Goal: Task Accomplishment & Management: Manage account settings

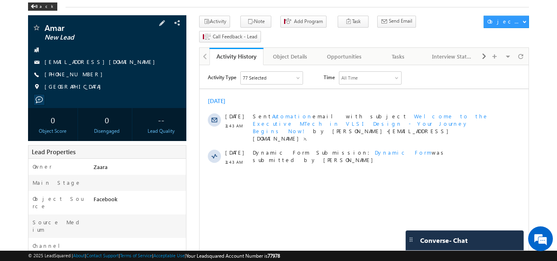
scroll to position [41, 0]
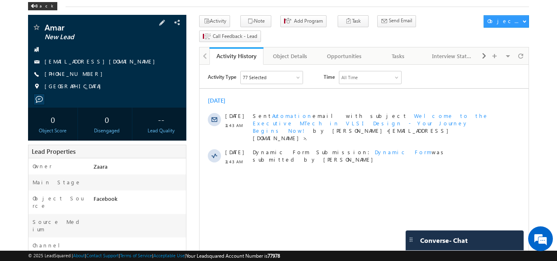
click at [71, 63] on link "amaraxr@gmail.com" at bounding box center [102, 61] width 115 height 7
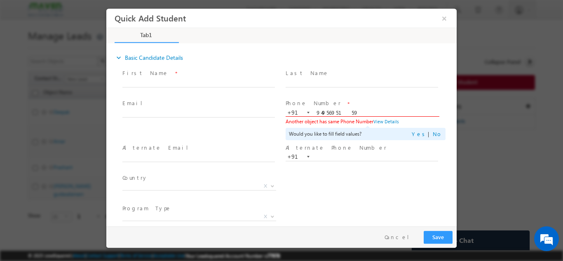
type input "9495695159"
click at [363, 87] on span at bounding box center [363, 87] width 0 height 0
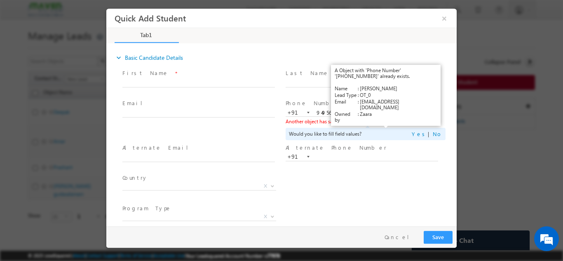
click at [380, 119] on link "View Details" at bounding box center [386, 120] width 26 height 5
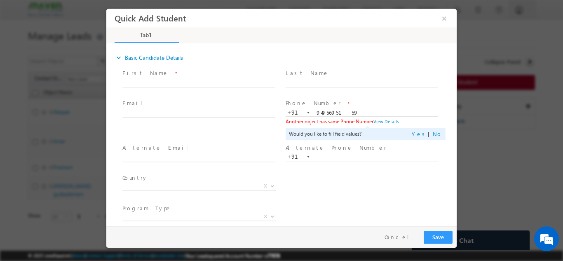
click at [451, 18] on div "Quick Add Student ×" at bounding box center [285, 18] width 340 height 16
click at [449, 21] on button "×" at bounding box center [444, 17] width 14 height 15
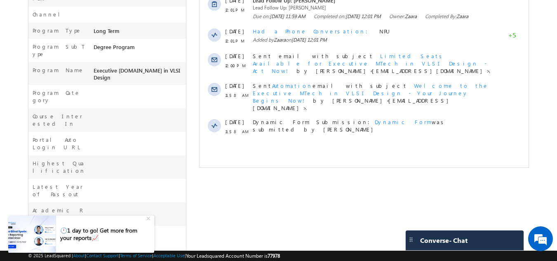
scroll to position [286, 0]
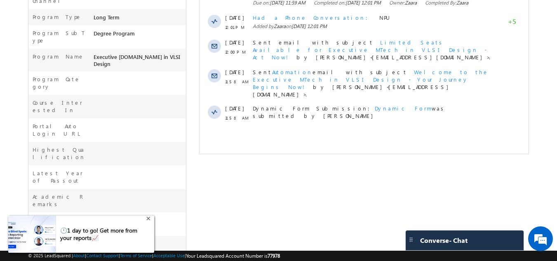
click at [149, 221] on div "+" at bounding box center [149, 218] width 10 height 10
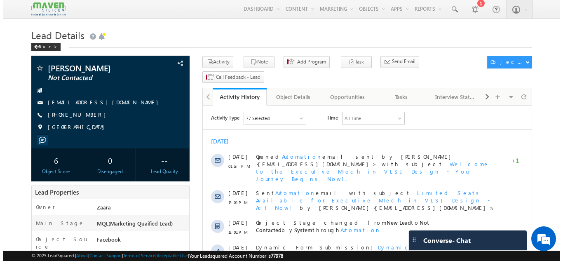
scroll to position [0, 0]
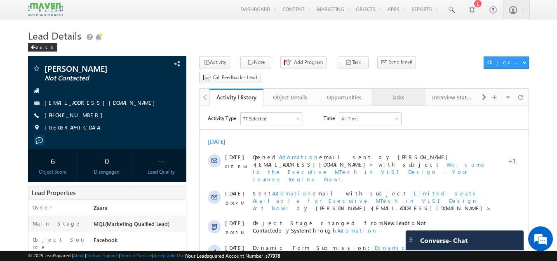
click at [413, 92] on div "Tasks" at bounding box center [398, 97] width 40 height 10
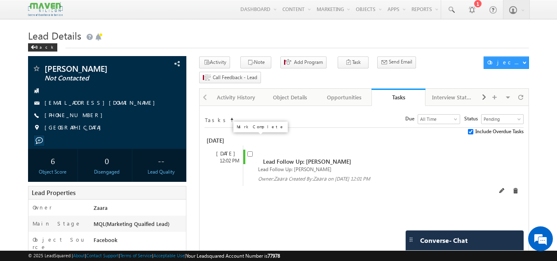
click at [251, 151] on input "checkbox" at bounding box center [249, 153] width 5 height 5
checkbox input "false"
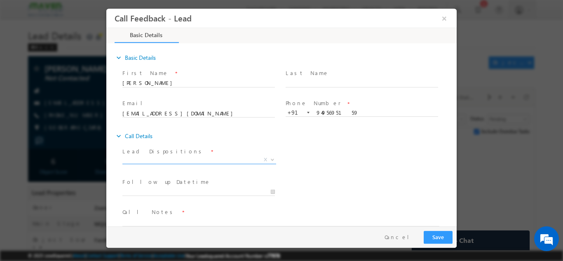
click at [149, 162] on span "X" at bounding box center [199, 159] width 154 height 8
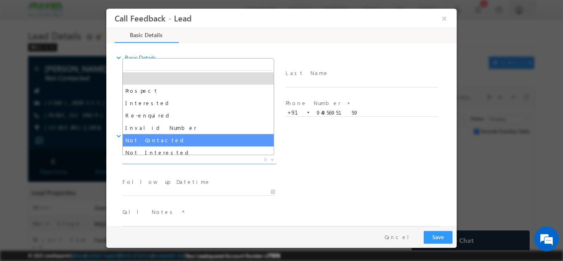
select select "Not Contacted"
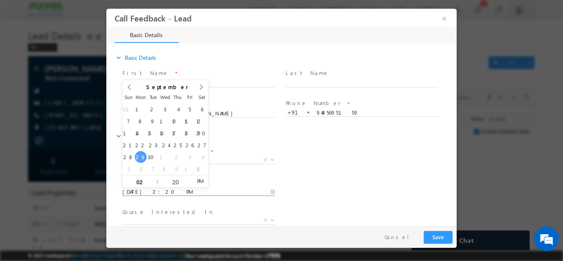
click at [166, 189] on input "29/09/2025 2:20 PM" at bounding box center [198, 192] width 152 height 8
type input "30/09/2025 2:20 PM"
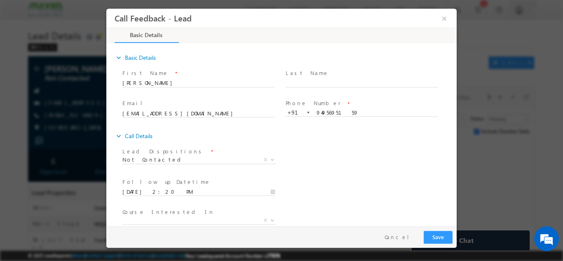
click at [322, 214] on div "Course Interested In * Executive M.Tech in VLSI Design Advanced VLSI Design & V…" at bounding box center [289, 221] width 336 height 30
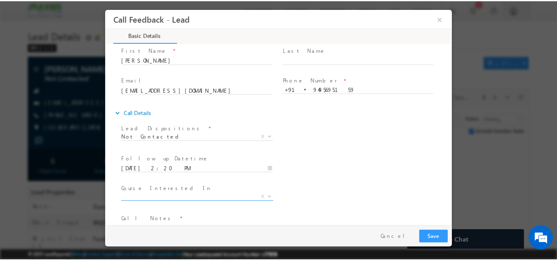
scroll to position [44, 0]
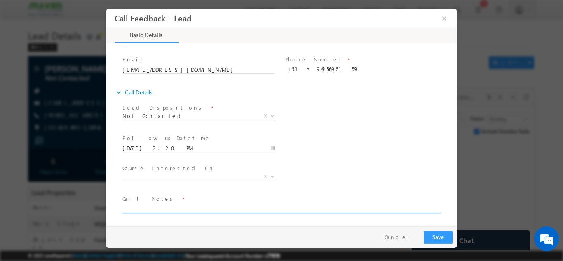
click at [148, 209] on textarea at bounding box center [280, 207] width 317 height 9
type textarea "NPU"
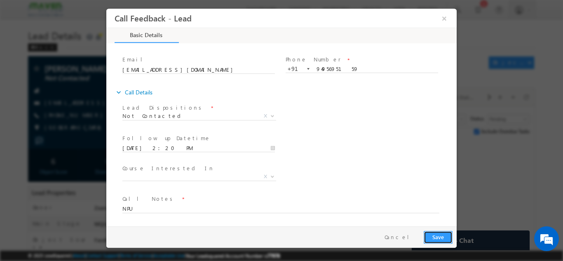
click at [443, 237] on button "Save" at bounding box center [438, 236] width 29 height 13
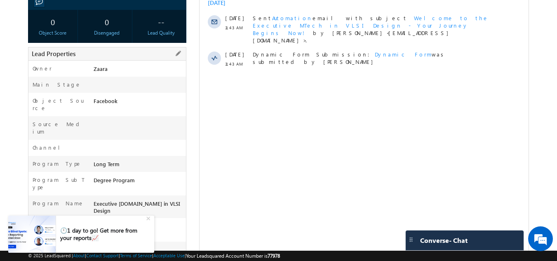
scroll to position [80, 0]
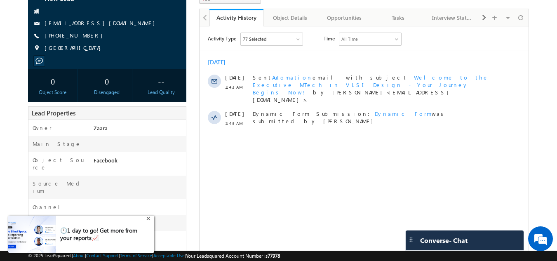
click at [146, 219] on div "+" at bounding box center [149, 218] width 10 height 10
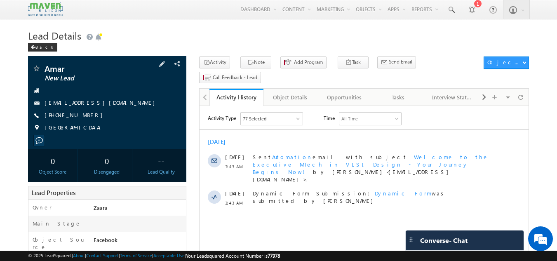
scroll to position [0, 0]
drag, startPoint x: 87, startPoint y: 115, endPoint x: 83, endPoint y: 116, distance: 4.2
click at [83, 116] on div "[PHONE_NUMBER]" at bounding box center [107, 115] width 150 height 8
drag, startPoint x: 83, startPoint y: 116, endPoint x: 102, endPoint y: 104, distance: 22.8
click at [102, 104] on div "[EMAIL_ADDRESS][DOMAIN_NAME]" at bounding box center [107, 103] width 150 height 8
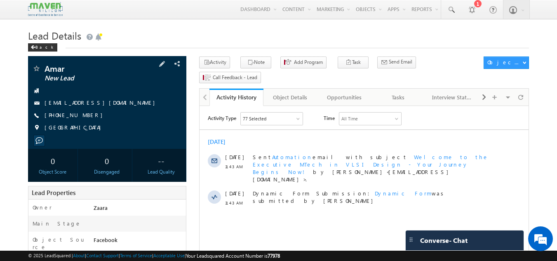
drag, startPoint x: 56, startPoint y: 114, endPoint x: 87, endPoint y: 120, distance: 31.9
click at [87, 120] on div "Amar New Lead [EMAIL_ADDRESS][DOMAIN_NAME] [PHONE_NUMBER]" at bounding box center [107, 100] width 150 height 72
copy div "8970220880"
drag, startPoint x: 45, startPoint y: 70, endPoint x: 65, endPoint y: 68, distance: 20.3
click at [65, 68] on span "Amar" at bounding box center [94, 68] width 98 height 8
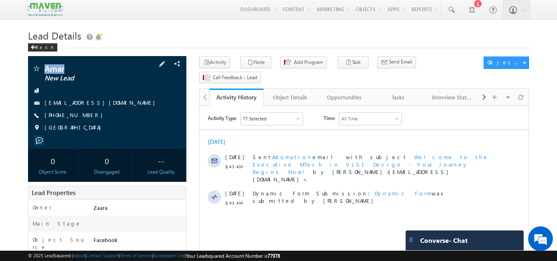
copy span "Amar"
click at [310, 208] on html "Activity Type 77 Selected Select All Sales Activities 1 Sales Activity Opportun…" at bounding box center [363, 161] width 329 height 111
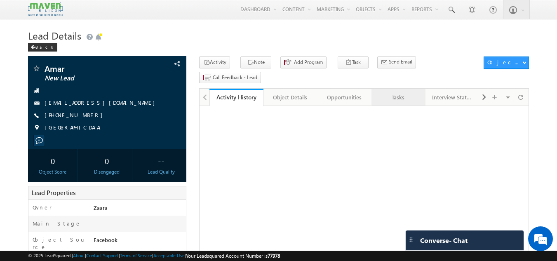
click at [411, 92] on div "Tasks" at bounding box center [398, 97] width 40 height 10
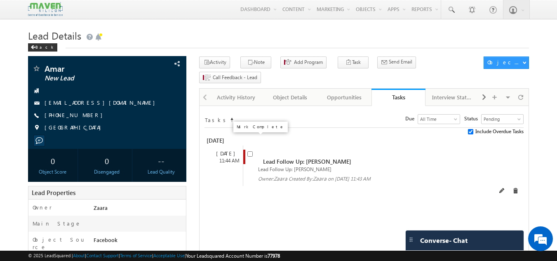
click at [248, 151] on input "checkbox" at bounding box center [249, 153] width 5 height 5
checkbox input "false"
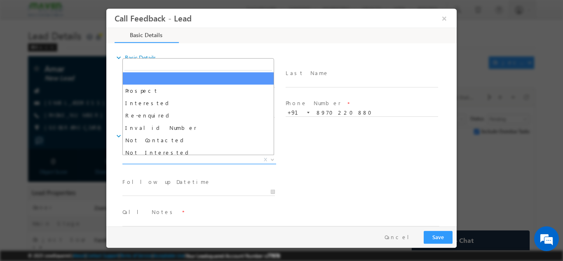
click at [155, 157] on span "X" at bounding box center [199, 159] width 154 height 8
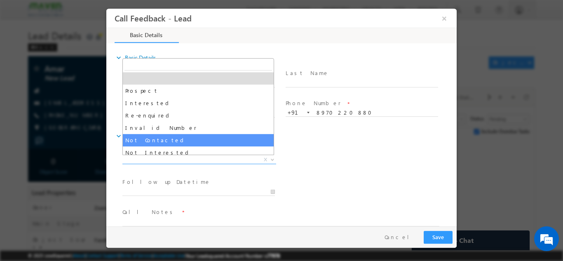
select select "Not Contacted"
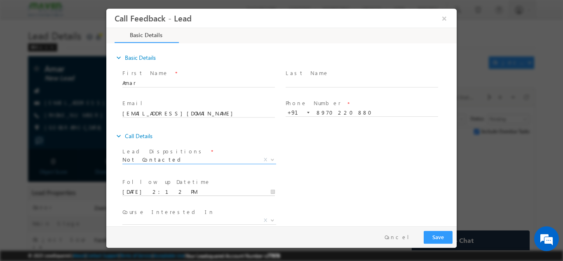
click at [156, 190] on input "29/09/2025 2:12 PM" at bounding box center [198, 192] width 152 height 8
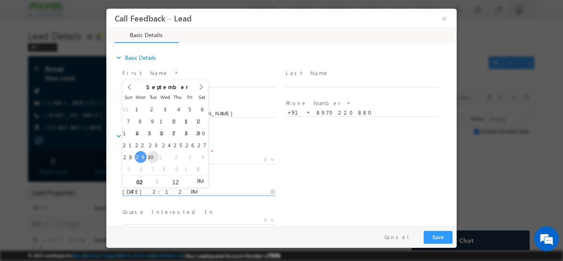
type input "30/09/2025 2:12 PM"
click at [387, 195] on div "Follow up Datetime * 30/09/2025 2:12 PM Program Type * Long Term Short Term X" at bounding box center [289, 191] width 336 height 30
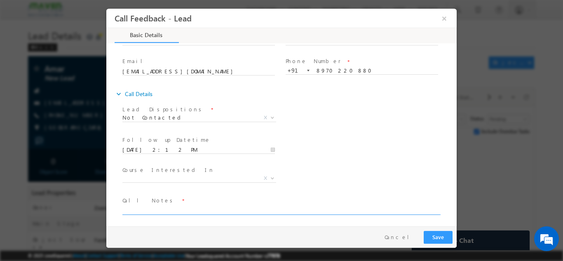
scroll to position [44, 0]
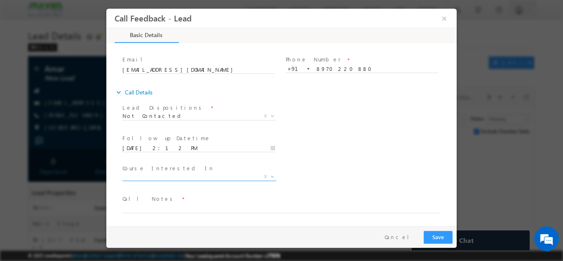
click at [169, 176] on span "X" at bounding box center [199, 176] width 154 height 8
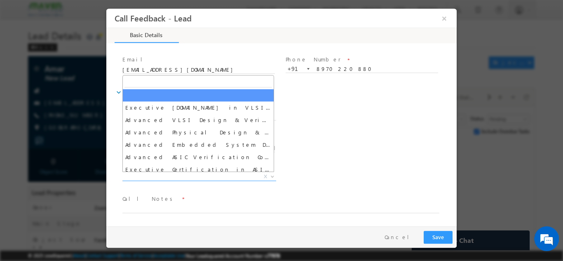
click at [293, 199] on span "Call Notes *" at bounding box center [276, 198] width 308 height 9
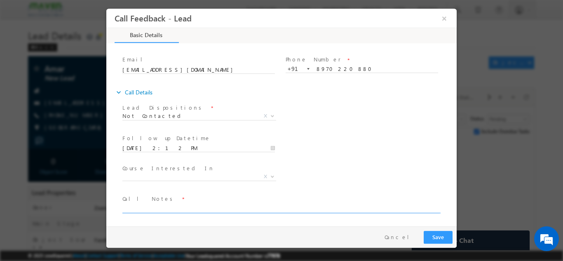
click at [179, 208] on textarea at bounding box center [280, 207] width 317 height 9
type textarea "NPU"
click at [441, 242] on button "Save" at bounding box center [438, 236] width 29 height 13
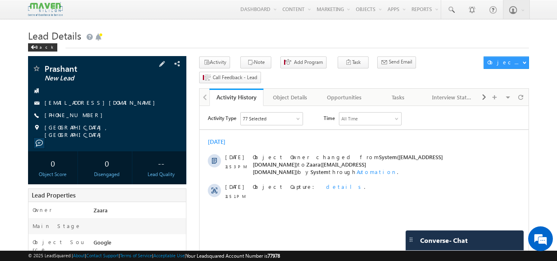
click at [98, 103] on link "prashpatil1419@gmail.com" at bounding box center [102, 102] width 115 height 7
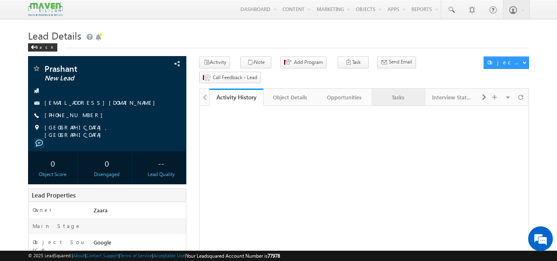
drag, startPoint x: 0, startPoint y: 0, endPoint x: 392, endPoint y: 84, distance: 400.9
click at [392, 92] on div "Tasks" at bounding box center [398, 97] width 40 height 10
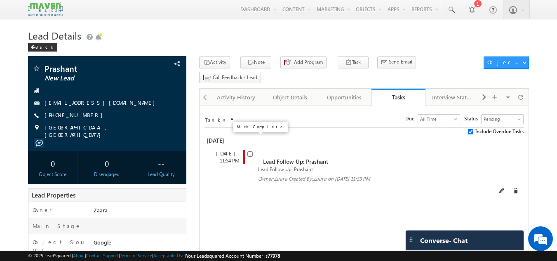
click at [250, 151] on input "checkbox" at bounding box center [249, 153] width 5 height 5
checkbox input "false"
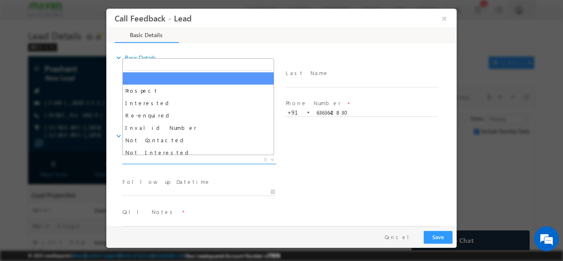
click at [179, 160] on span "X" at bounding box center [199, 159] width 154 height 8
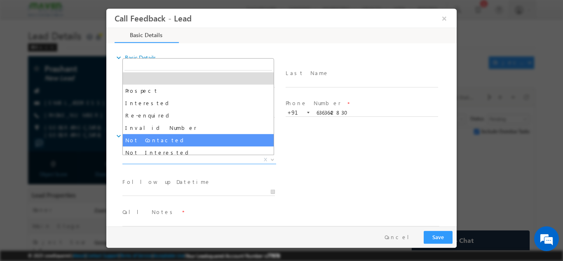
select select "Not Contacted"
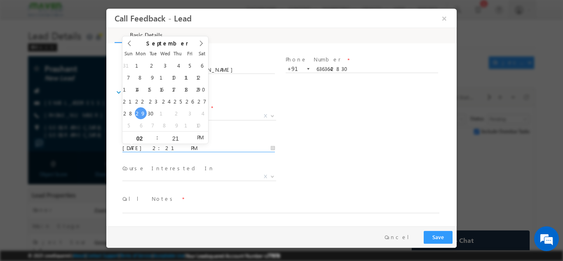
click at [171, 148] on input "29/09/2025 2:21 PM" at bounding box center [198, 148] width 152 height 8
type input "30/09/2025 2:21 PM"
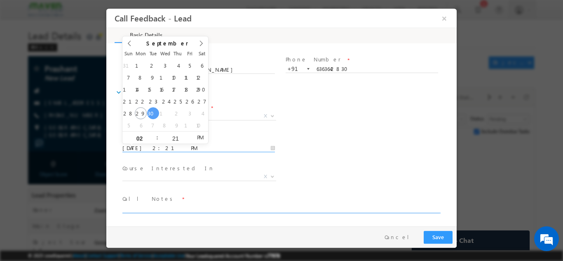
click at [171, 209] on textarea at bounding box center [280, 207] width 317 height 9
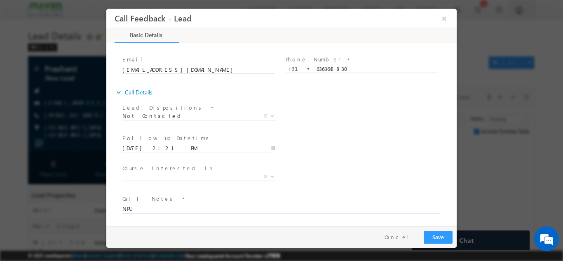
type textarea "NPU"
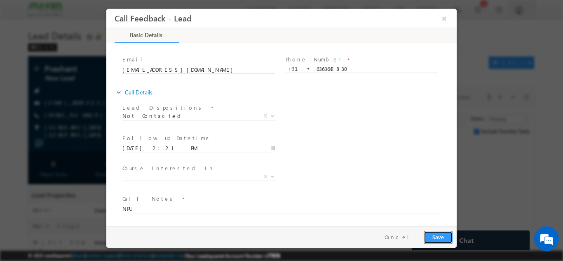
click at [434, 233] on button "Save" at bounding box center [438, 236] width 29 height 13
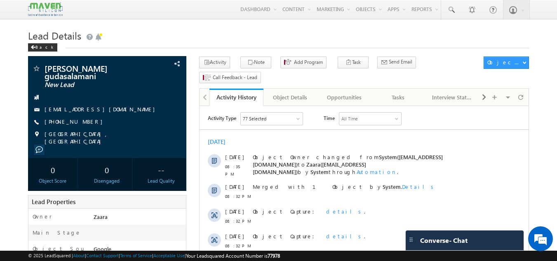
click at [193, 32] on h1 "Lead Details" at bounding box center [278, 35] width 501 height 16
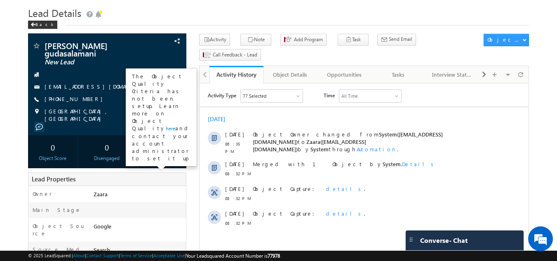
scroll to position [4, 0]
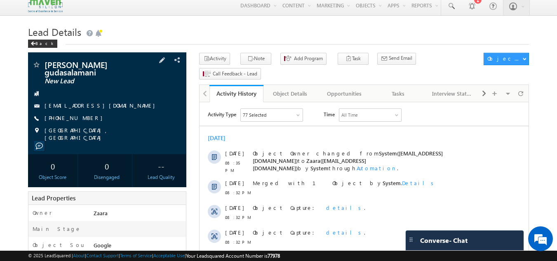
click at [51, 106] on link "[EMAIL_ADDRESS][DOMAIN_NAME]" at bounding box center [102, 105] width 115 height 7
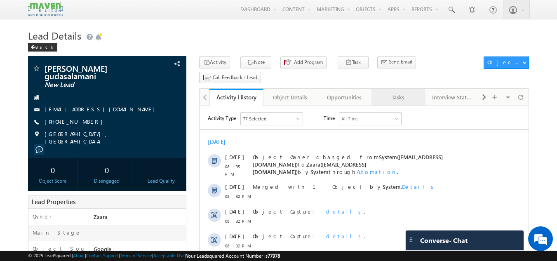
click at [391, 90] on link "Tasks" at bounding box center [398, 97] width 54 height 17
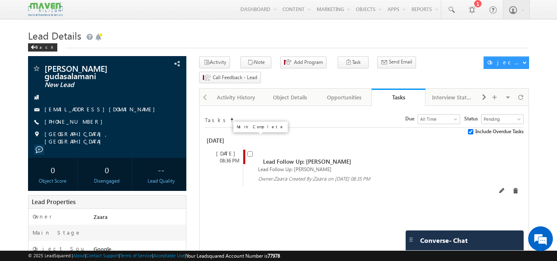
click at [248, 151] on input "checkbox" at bounding box center [249, 153] width 5 height 5
checkbox input "false"
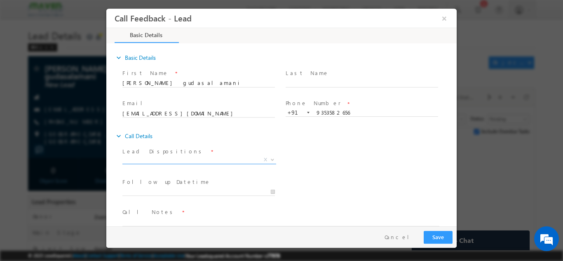
click at [178, 158] on span "X" at bounding box center [199, 159] width 154 height 8
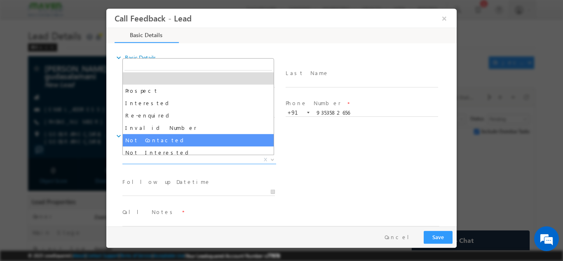
select select "Not Contacted"
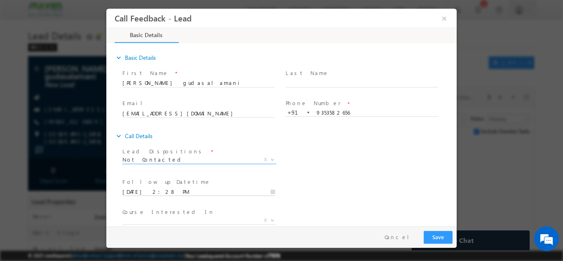
click at [183, 193] on input "29/09/2025 2:28 PM" at bounding box center [198, 192] width 152 height 8
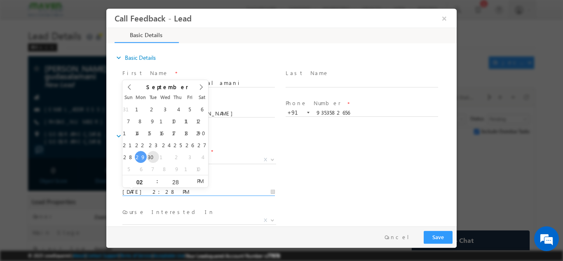
type input "30/09/2025 2:28 PM"
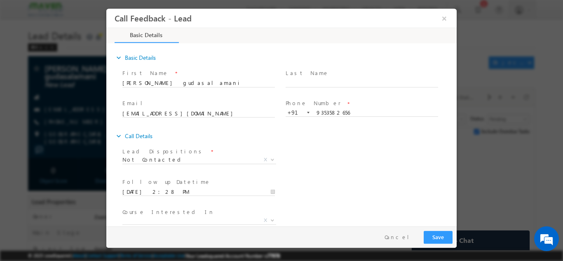
click at [295, 190] on div "Follow up Datetime * 30/09/2025 2:28 PM Program Type * Long Term Short Term X" at bounding box center [289, 191] width 336 height 30
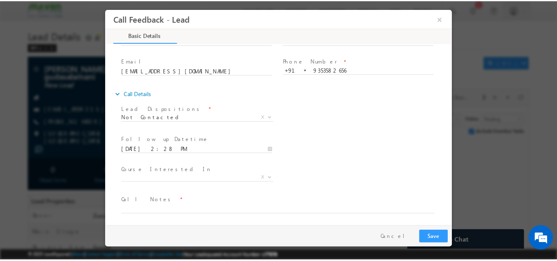
scroll to position [44, 0]
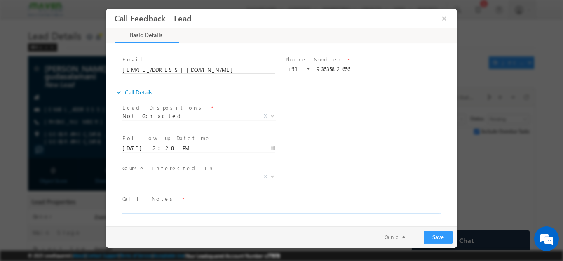
click at [188, 205] on textarea at bounding box center [280, 207] width 317 height 9
type textarea "NPU"
click at [436, 237] on button "Save" at bounding box center [438, 236] width 29 height 13
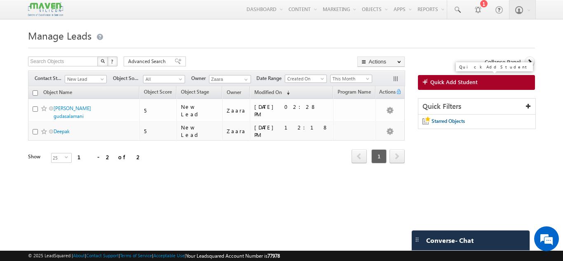
click at [511, 82] on link "Quick Add Student" at bounding box center [476, 82] width 117 height 15
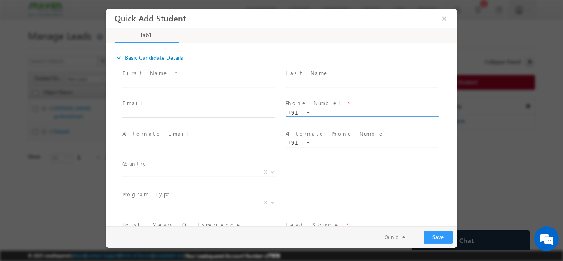
click at [311, 113] on input "text" at bounding box center [362, 112] width 152 height 8
type input "9741385624"
click at [374, 95] on span at bounding box center [362, 91] width 152 height 9
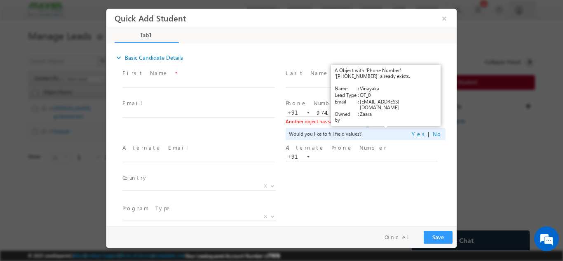
click at [381, 121] on link "View Details" at bounding box center [386, 120] width 26 height 5
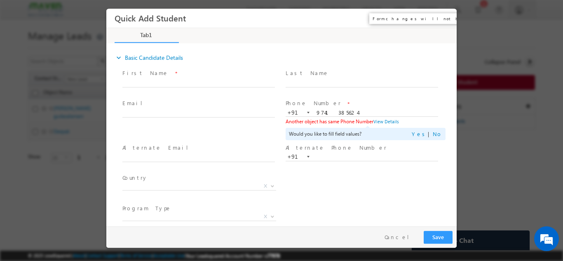
click at [450, 16] on button "×" at bounding box center [444, 17] width 14 height 15
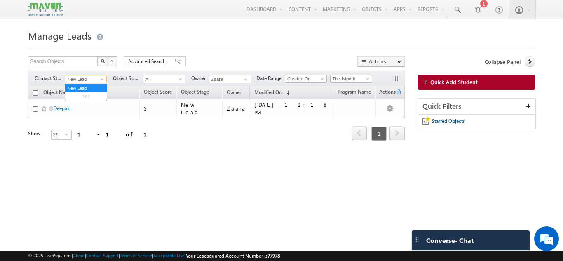
click at [79, 82] on span "New Lead" at bounding box center [84, 78] width 39 height 7
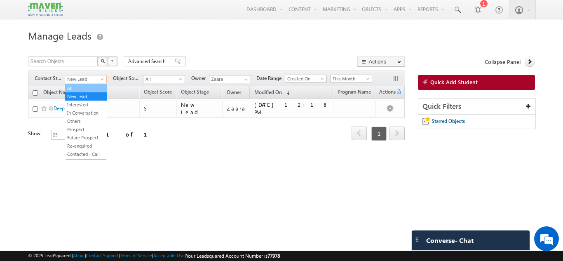
click at [79, 86] on link "All" at bounding box center [86, 87] width 42 height 7
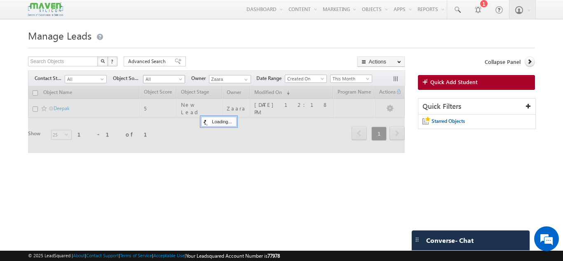
click at [157, 79] on span "All" at bounding box center [162, 78] width 39 height 7
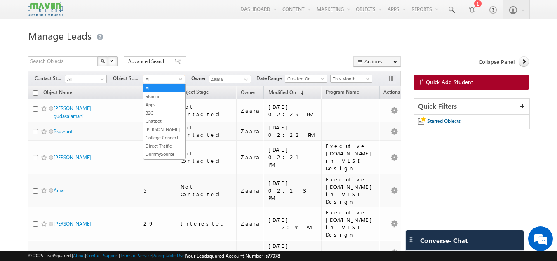
scroll to position [130, 0]
click at [152, 118] on link "Google" at bounding box center [164, 113] width 42 height 7
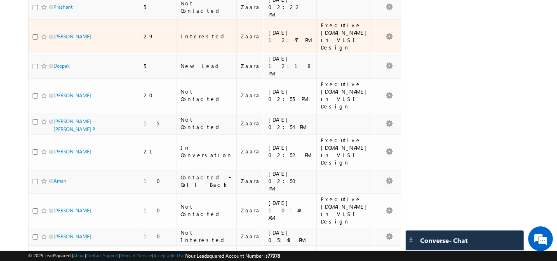
scroll to position [12, 0]
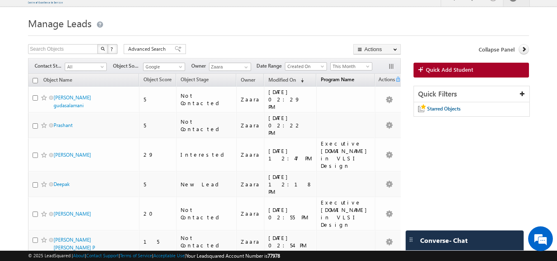
click at [336, 84] on link "Program Name" at bounding box center [337, 80] width 42 height 11
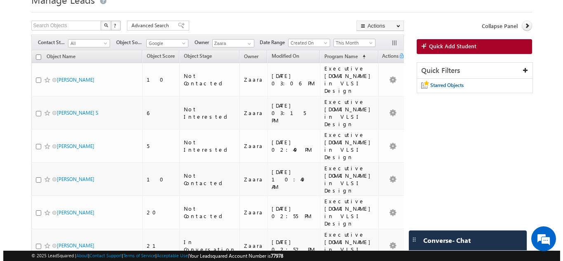
scroll to position [0, 0]
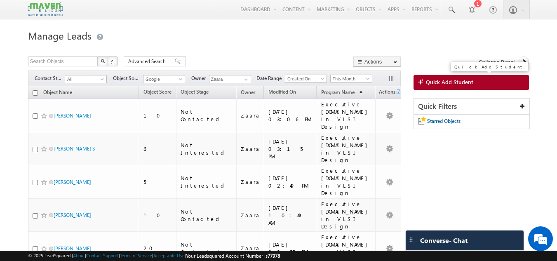
click at [429, 85] on span "Quick Add Student" at bounding box center [449, 81] width 47 height 7
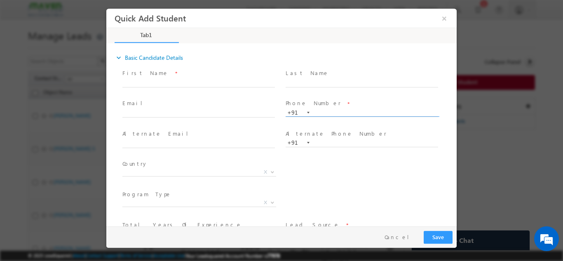
click at [330, 113] on input "text" at bounding box center [362, 112] width 152 height 8
type input "9003566811"
click at [333, 101] on span "Phone Number *" at bounding box center [362, 103] width 152 height 9
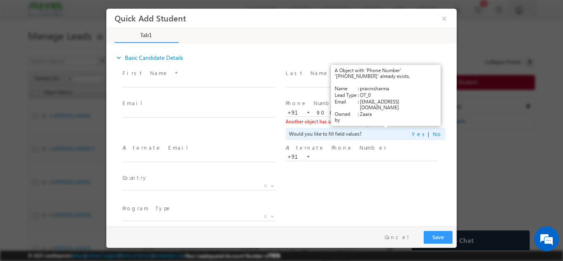
click at [386, 123] on link "View Details" at bounding box center [386, 120] width 26 height 5
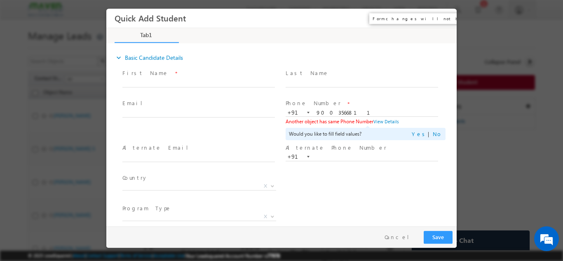
click at [442, 16] on button "×" at bounding box center [444, 17] width 14 height 15
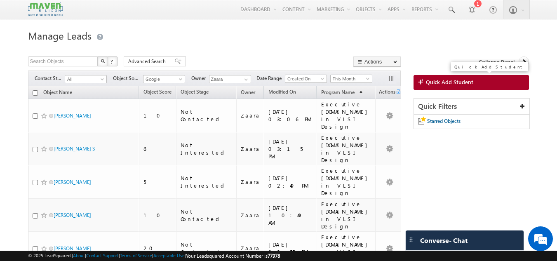
click at [449, 87] on link "Quick Add Student" at bounding box center [471, 82] width 116 height 15
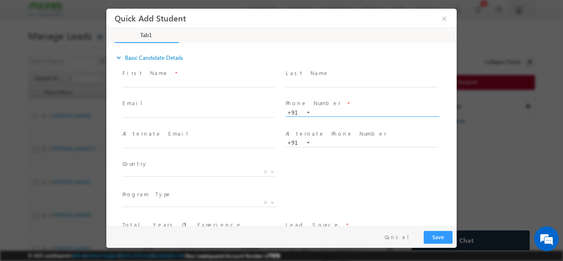
click at [325, 116] on span "+91" at bounding box center [366, 112] width 160 height 9
click at [340, 113] on input "text" at bounding box center [362, 112] width 152 height 8
type input "7019801479"
click at [343, 94] on span at bounding box center [362, 91] width 152 height 9
click at [337, 113] on input "7019801479" at bounding box center [362, 112] width 152 height 8
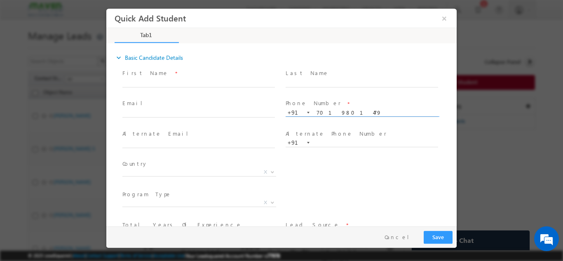
click at [337, 113] on input "7019801479" at bounding box center [362, 112] width 152 height 8
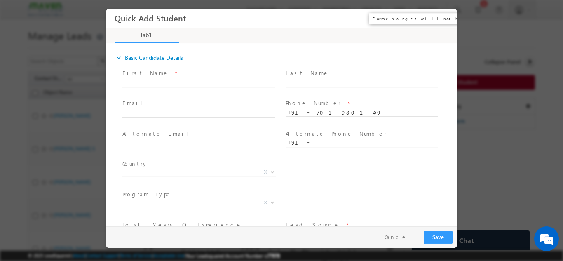
click at [444, 17] on button "×" at bounding box center [444, 17] width 14 height 15
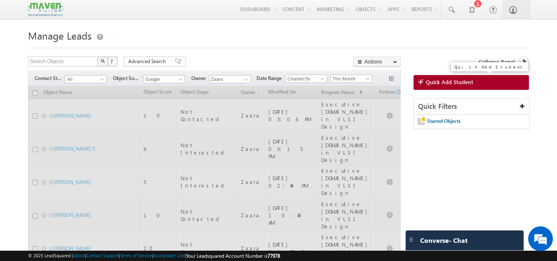
click at [442, 82] on span "Quick Add Student" at bounding box center [449, 81] width 47 height 7
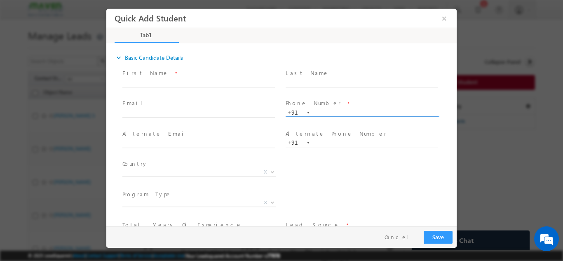
paste input "7019801479"
type input "7019801479"
click at [323, 94] on span at bounding box center [362, 91] width 152 height 9
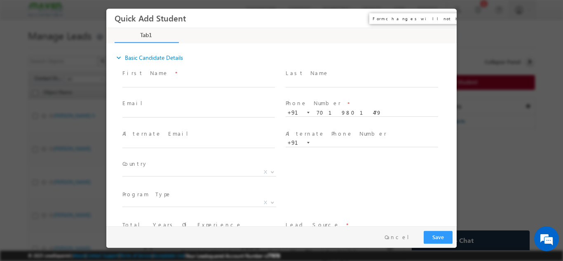
click at [448, 21] on button "×" at bounding box center [444, 17] width 14 height 15
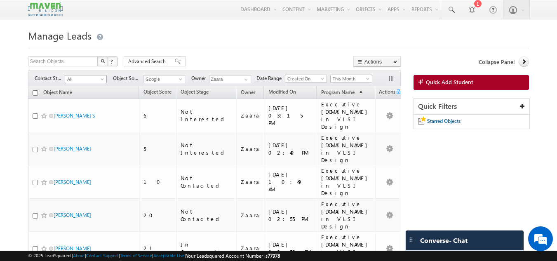
click at [85, 80] on span "All" at bounding box center [84, 78] width 39 height 7
click at [80, 148] on li "Invalid Number" at bounding box center [86, 145] width 42 height 8
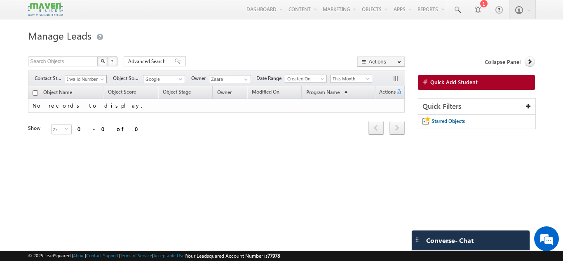
click at [86, 75] on div "Filters Contact Stage All New Lead Interested In Conversation Others Prospect F…" at bounding box center [216, 78] width 377 height 16
click at [81, 81] on span "Invalid Number" at bounding box center [84, 78] width 39 height 7
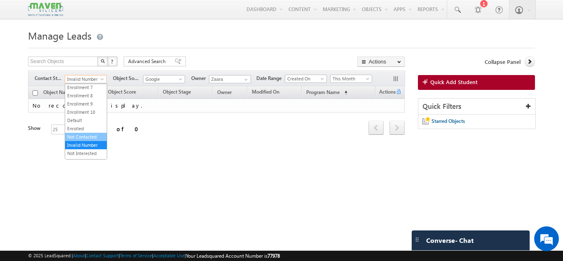
click at [77, 141] on link "Not Contacted" at bounding box center [86, 136] width 42 height 7
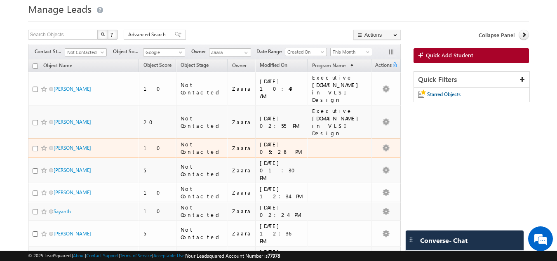
scroll to position [41, 0]
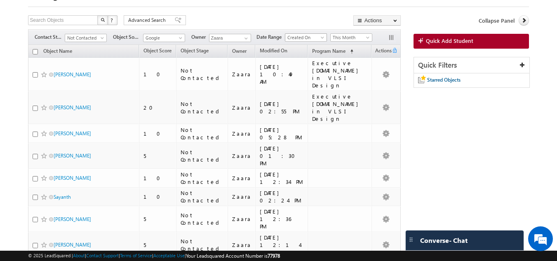
click at [289, 39] on span "Created On" at bounding box center [304, 37] width 39 height 7
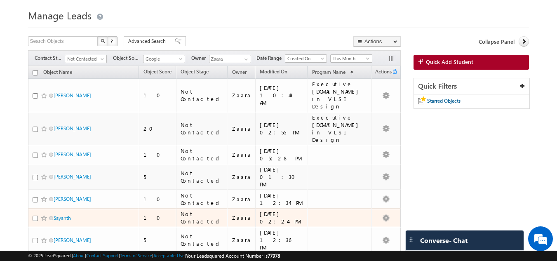
scroll to position [0, 0]
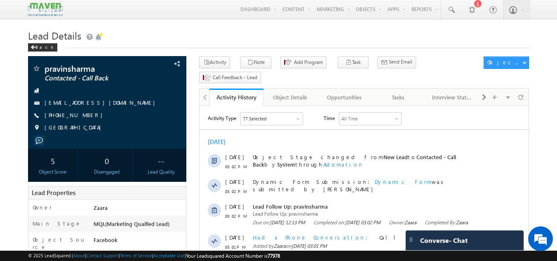
scroll to position [22, 0]
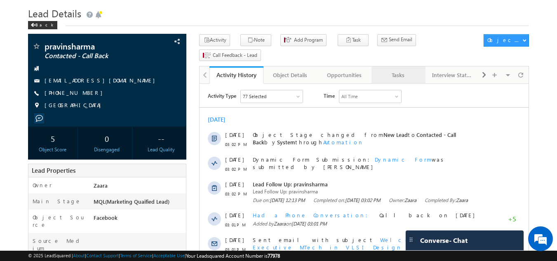
click at [395, 70] on div "Tasks" at bounding box center [398, 75] width 40 height 10
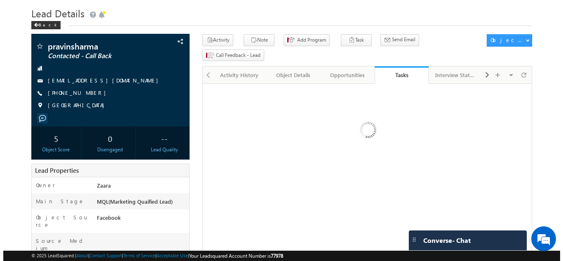
scroll to position [0, 0]
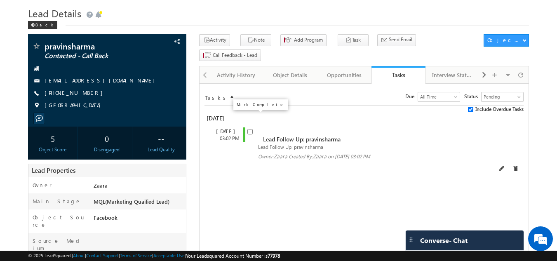
click at [248, 129] on input "checkbox" at bounding box center [249, 131] width 5 height 5
checkbox input "false"
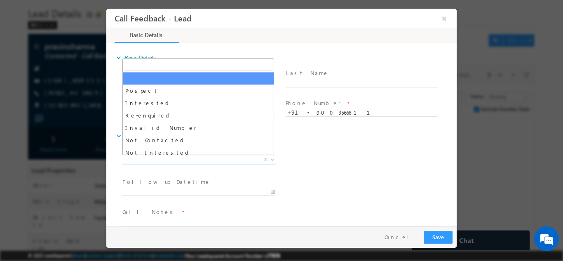
click at [215, 158] on span "X" at bounding box center [199, 159] width 154 height 8
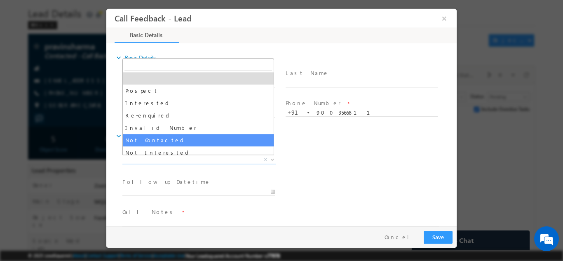
select select "Not Contacted"
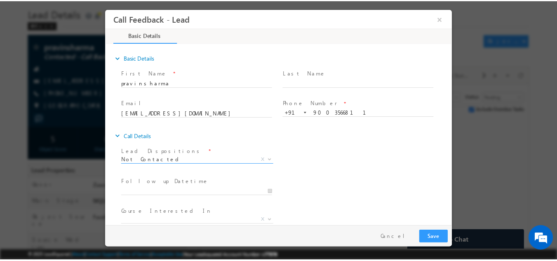
scroll to position [44, 0]
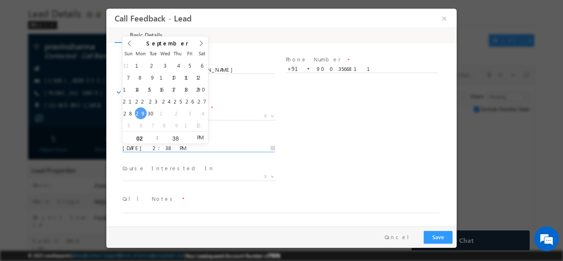
click at [162, 145] on input "29/09/2025 2:38 PM" at bounding box center [198, 148] width 152 height 8
type input "30/09/2025 2:38 PM"
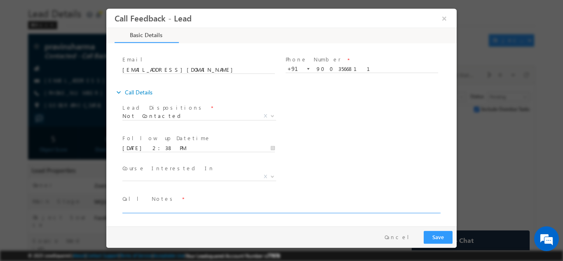
click at [193, 209] on textarea at bounding box center [280, 207] width 317 height 9
type textarea "Call back on 30th Sep"
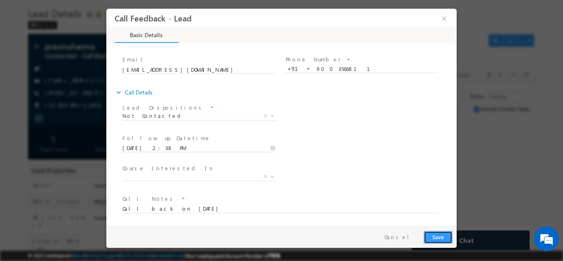
click at [437, 236] on button "Save" at bounding box center [438, 236] width 29 height 13
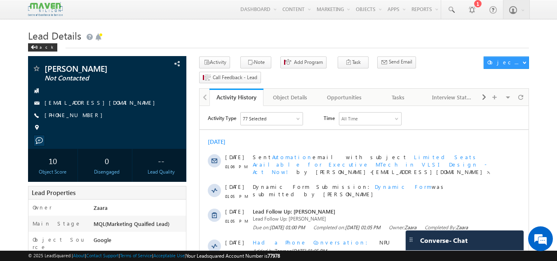
click at [202, 34] on h1 "Lead Details" at bounding box center [278, 35] width 501 height 16
click at [195, 39] on h1 "Lead Details" at bounding box center [278, 35] width 501 height 16
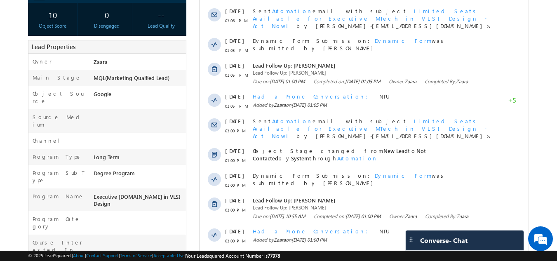
scroll to position [147, 0]
click at [192, 104] on div "[PERSON_NAME] Not Contacted --" at bounding box center [278, 188] width 501 height 557
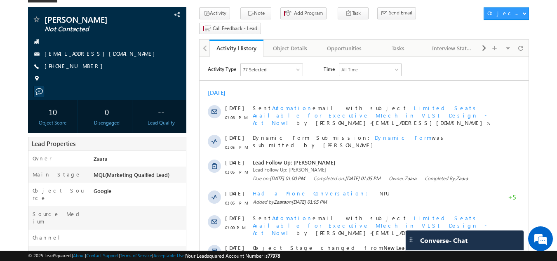
scroll to position [49, 0]
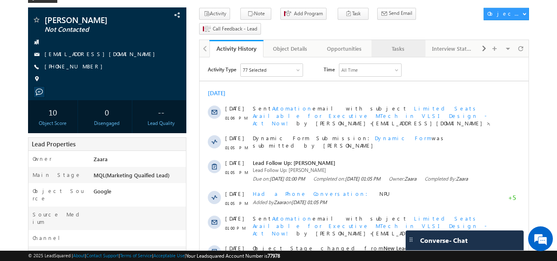
click at [400, 44] on div "Tasks" at bounding box center [398, 49] width 40 height 10
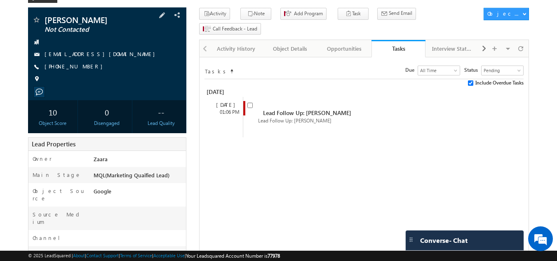
drag, startPoint x: 84, startPoint y: 67, endPoint x: 57, endPoint y: 68, distance: 27.6
click at [57, 68] on span "[PHONE_NUMBER]" at bounding box center [76, 67] width 62 height 8
copy span "9614276927"
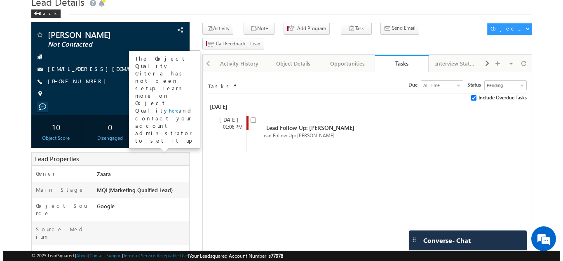
scroll to position [7, 0]
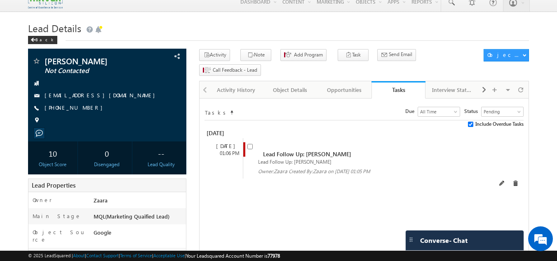
click at [248, 144] on input "checkbox" at bounding box center [249, 146] width 5 height 5
checkbox input "false"
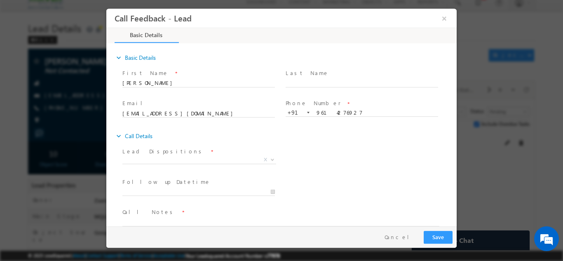
scroll to position [0, 0]
click at [185, 157] on span "X" at bounding box center [199, 159] width 154 height 8
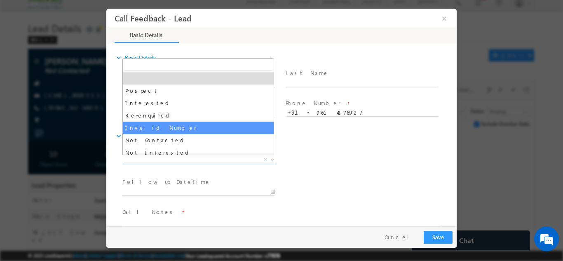
scroll to position [41, 0]
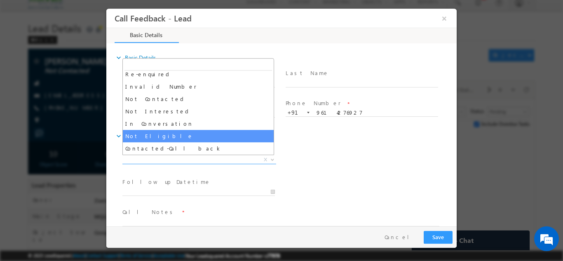
select select "Not Eligible"
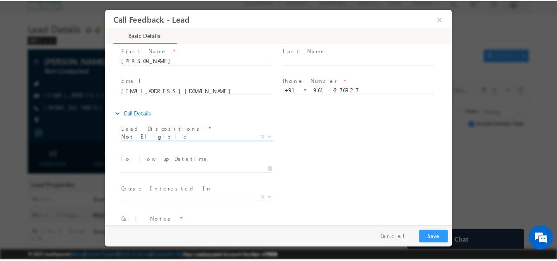
scroll to position [44, 0]
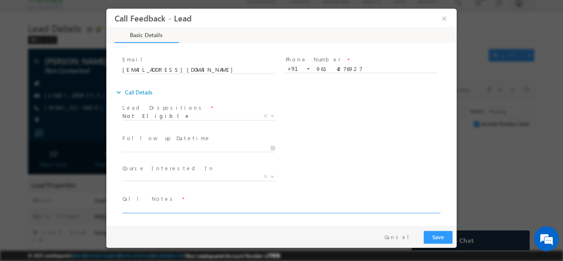
click at [189, 210] on textarea at bounding box center [280, 207] width 317 height 9
type textarea "She is from different streem"
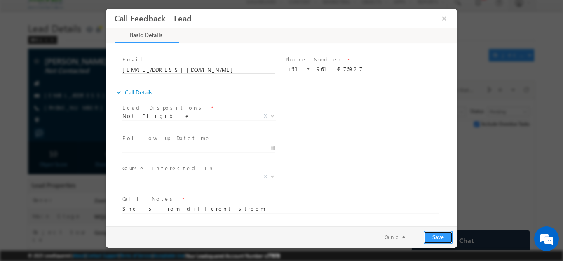
click at [445, 234] on button "Save" at bounding box center [438, 236] width 29 height 13
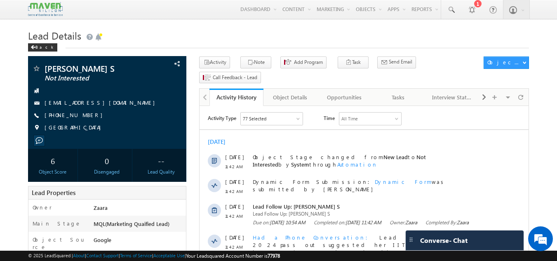
click at [194, 39] on h1 "Lead Details" at bounding box center [278, 35] width 501 height 16
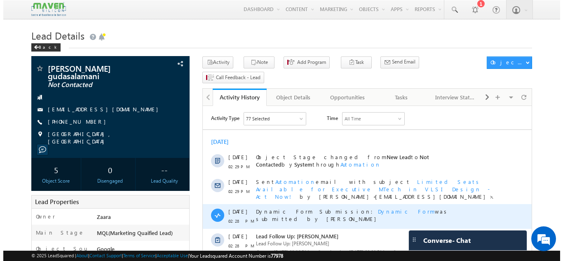
scroll to position [41, 0]
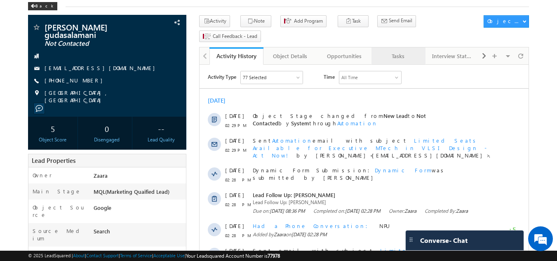
click at [394, 51] on div "Tasks" at bounding box center [398, 56] width 40 height 10
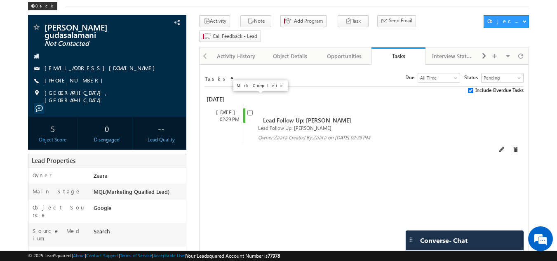
click at [251, 110] on input "checkbox" at bounding box center [249, 112] width 5 height 5
checkbox input "false"
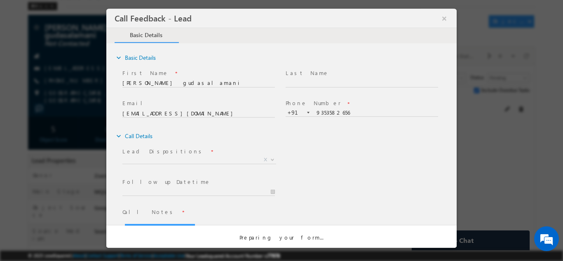
scroll to position [0, 0]
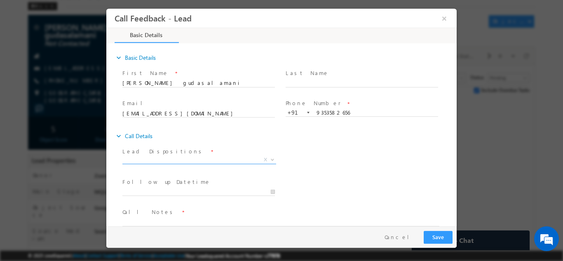
click at [187, 159] on span "X" at bounding box center [199, 159] width 154 height 8
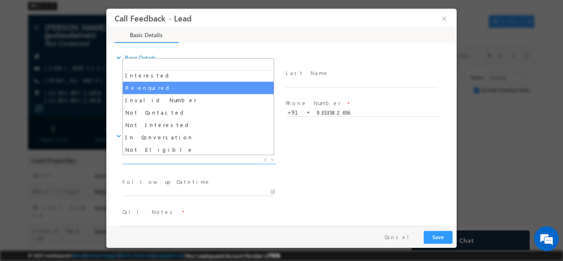
scroll to position [41, 0]
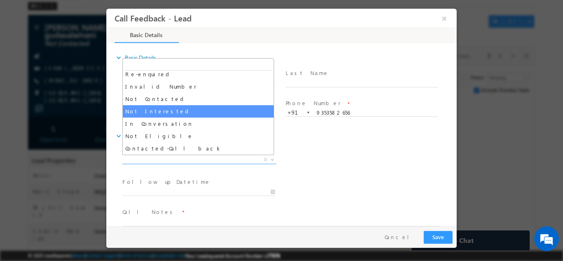
select select "Not Interested"
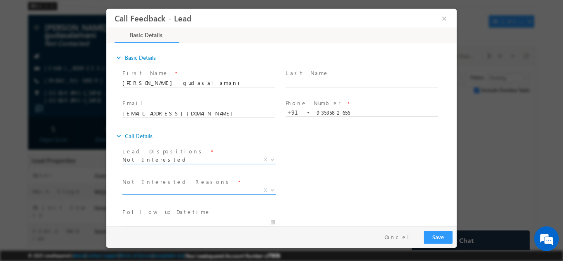
click at [163, 188] on span "X" at bounding box center [199, 190] width 154 height 8
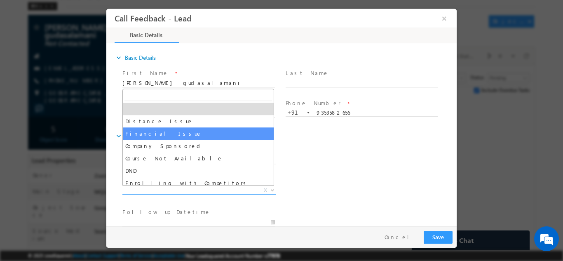
scroll to position [16, 0]
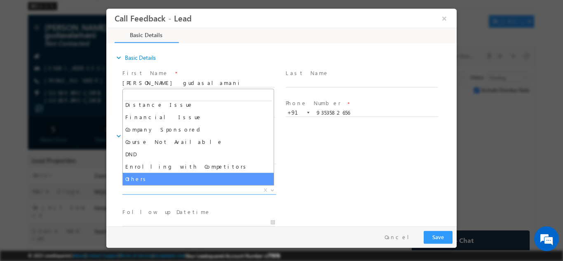
select select "Others"
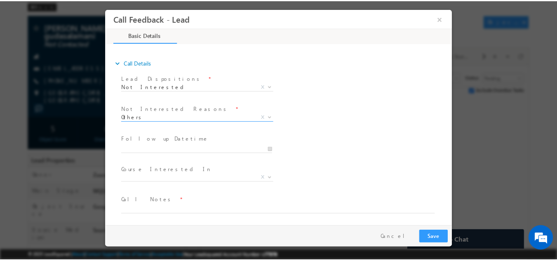
scroll to position [74, 0]
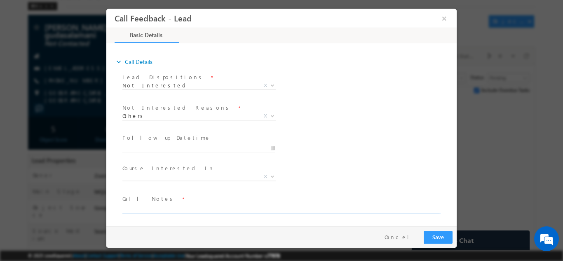
click at [164, 210] on textarea at bounding box center [280, 207] width 317 height 9
type textarea "He is 3rd candida"
click at [449, 16] on button "×" at bounding box center [444, 17] width 14 height 15
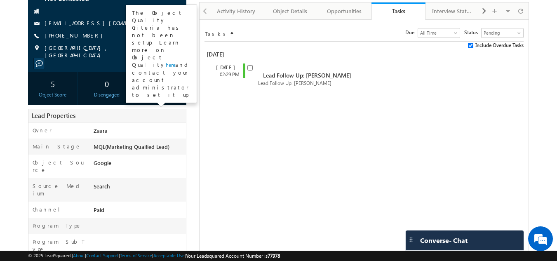
scroll to position [0, 0]
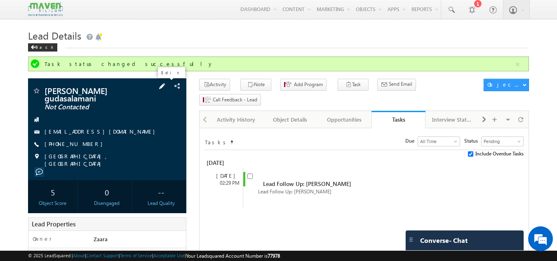
click at [166, 85] on span at bounding box center [161, 86] width 9 height 9
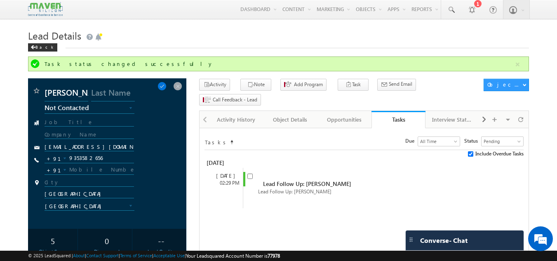
click at [103, 108] on span "Not Contacted" at bounding box center [83, 107] width 77 height 7
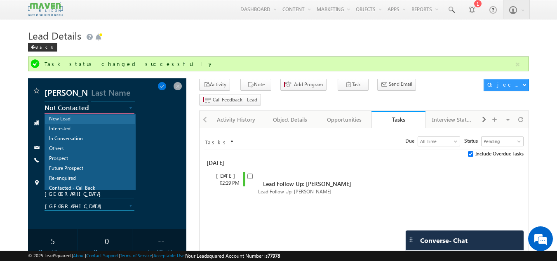
click at [69, 120] on link "New Lead" at bounding box center [90, 119] width 90 height 9
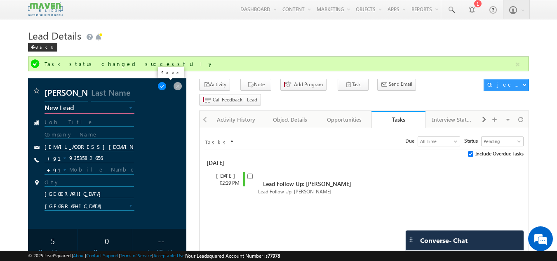
click at [166, 87] on span at bounding box center [161, 86] width 9 height 9
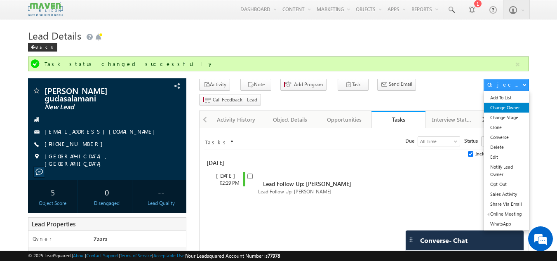
click at [515, 106] on link "Change Owner" at bounding box center [506, 108] width 45 height 10
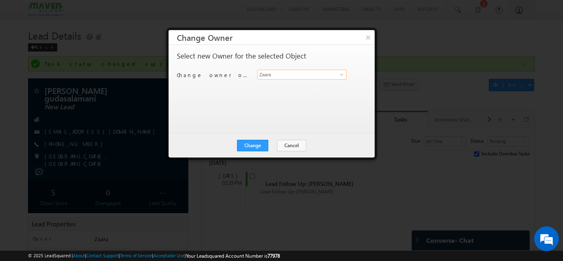
click at [260, 77] on input "Zaara" at bounding box center [301, 75] width 89 height 10
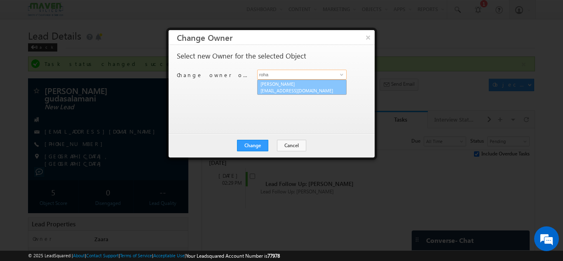
click at [290, 87] on span "lsq7@maven-silicon.com" at bounding box center [297, 90] width 74 height 6
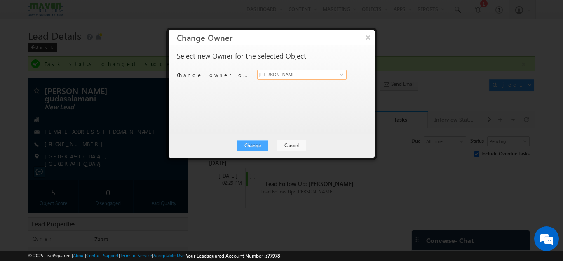
type input "Rohan"
click at [255, 142] on button "Change" at bounding box center [252, 146] width 31 height 12
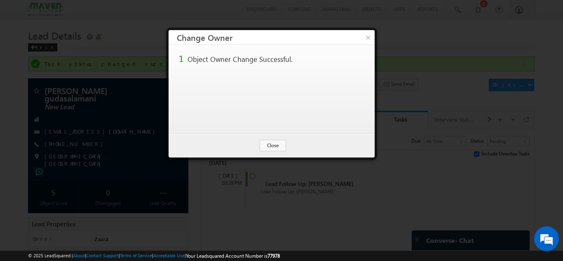
click at [274, 139] on div "Change Cancel Close" at bounding box center [272, 146] width 206 height 24
click at [278, 147] on button "Close" at bounding box center [273, 146] width 26 height 12
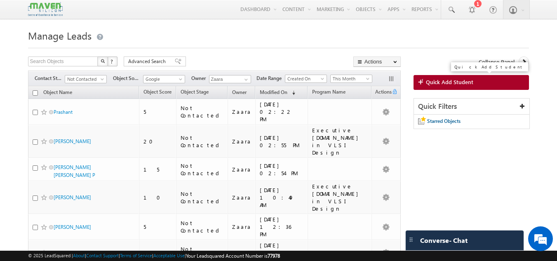
click at [470, 85] on span "Quick Add Student" at bounding box center [449, 81] width 47 height 7
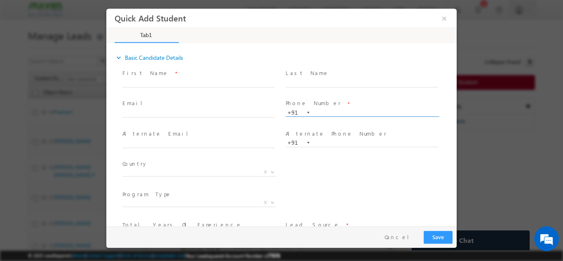
paste input "9620750691"
click at [349, 94] on div "First Name * Last Name * Email * * +91" at bounding box center [286, 173] width 342 height 213
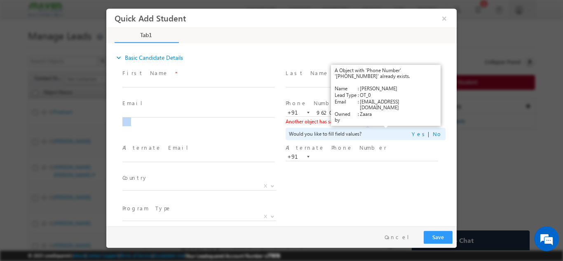
click at [386, 119] on link "View Details" at bounding box center [386, 120] width 26 height 5
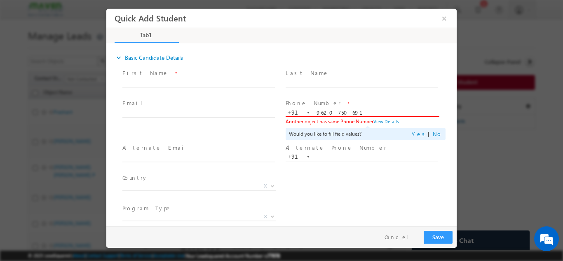
click at [326, 110] on input "9620750691" at bounding box center [362, 112] width 152 height 8
paste input "7205754898"
type input "7205754898"
click at [354, 99] on span "Phone Number *" at bounding box center [362, 103] width 152 height 9
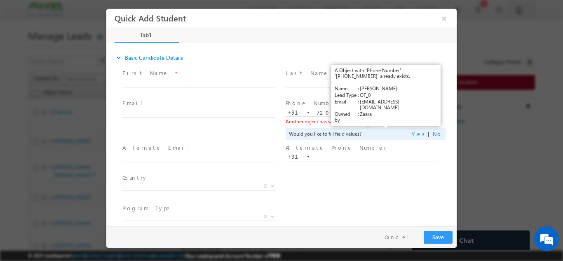
click at [378, 119] on link "View Details" at bounding box center [386, 120] width 26 height 5
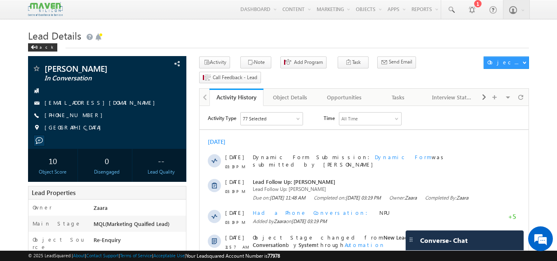
click at [231, 45] on div "Back" at bounding box center [278, 45] width 501 height 5
click at [232, 38] on h1 "Lead Details" at bounding box center [278, 35] width 501 height 16
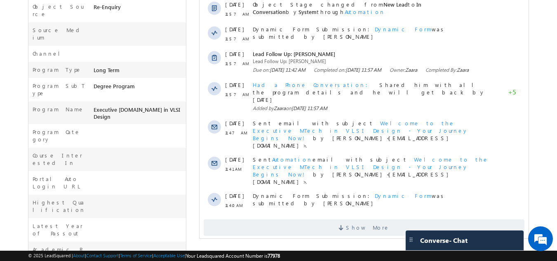
scroll to position [247, 0]
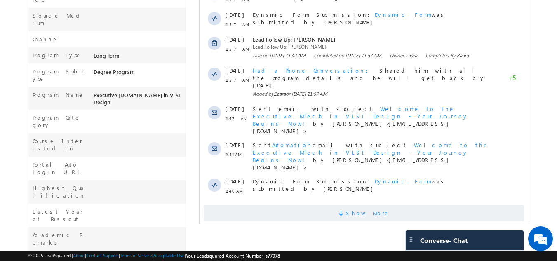
click at [354, 205] on span "Show More" at bounding box center [368, 213] width 44 height 16
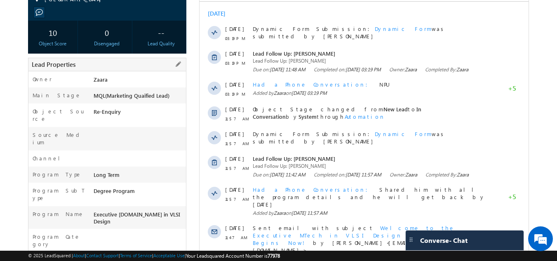
scroll to position [121, 0]
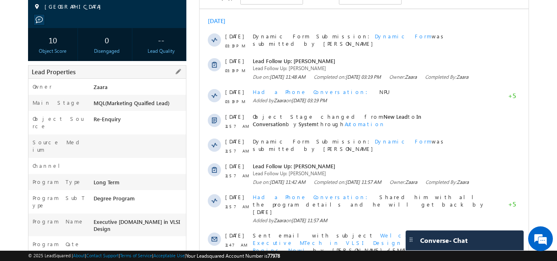
drag, startPoint x: 92, startPoint y: 204, endPoint x: 170, endPoint y: 205, distance: 77.5
click at [170, 218] on div "Executive [DOMAIN_NAME] in VLSI Design" at bounding box center [138, 227] width 95 height 19
click at [198, 202] on div "[PERSON_NAME] In Conversation [GEOGRAPHIC_DATA]" at bounding box center [278, 214] width 501 height 557
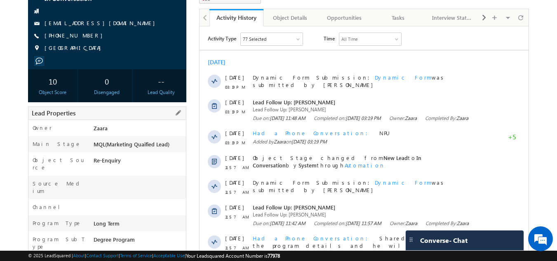
scroll to position [0, 0]
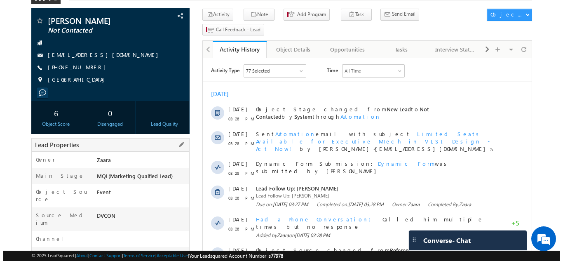
scroll to position [45, 0]
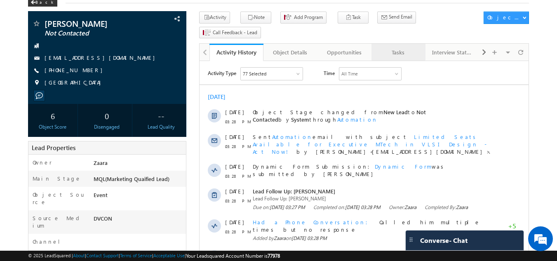
click at [402, 47] on div "Tasks" at bounding box center [398, 52] width 40 height 10
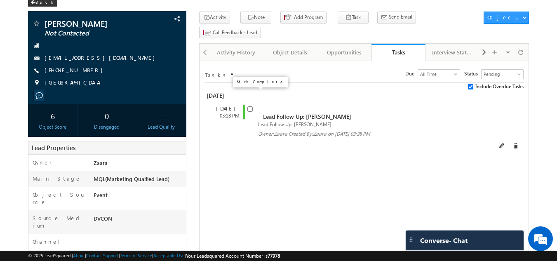
click at [250, 106] on input "checkbox" at bounding box center [249, 108] width 5 height 5
checkbox input "false"
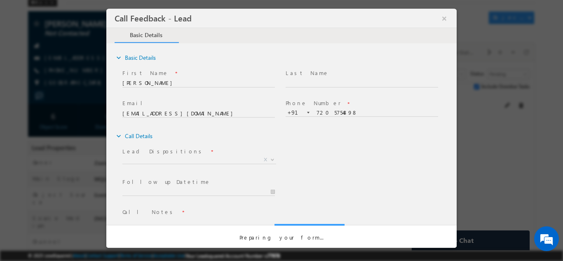
scroll to position [0, 0]
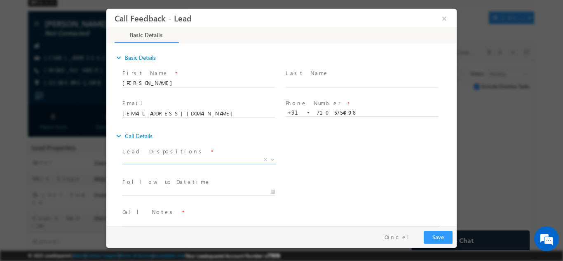
click at [166, 159] on span "X" at bounding box center [199, 159] width 154 height 8
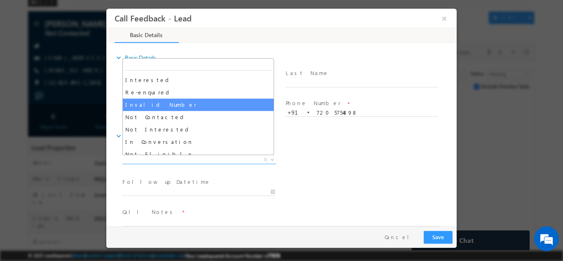
scroll to position [41, 0]
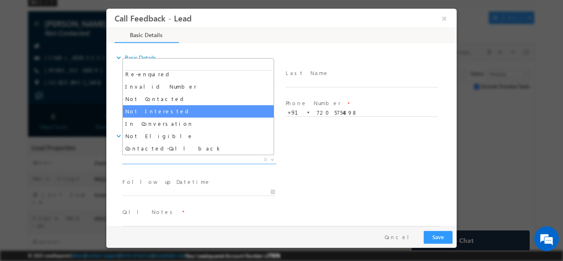
select select "Not Interested"
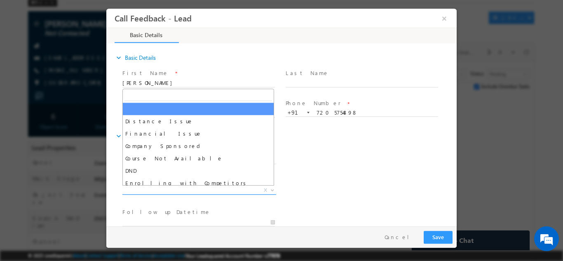
click at [185, 192] on span "X" at bounding box center [199, 190] width 154 height 8
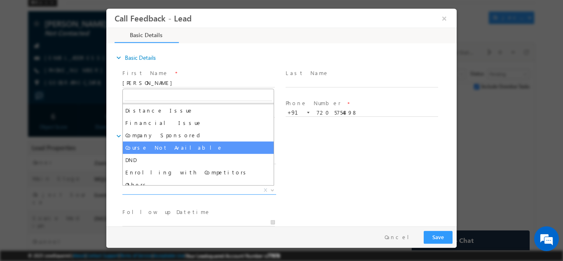
scroll to position [16, 0]
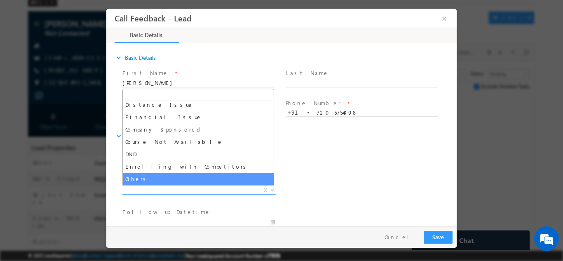
click at [294, 177] on div "Not Interested Reasons * Distance Issue Financial Issue Company Sponsored Cours…" at bounding box center [289, 191] width 336 height 30
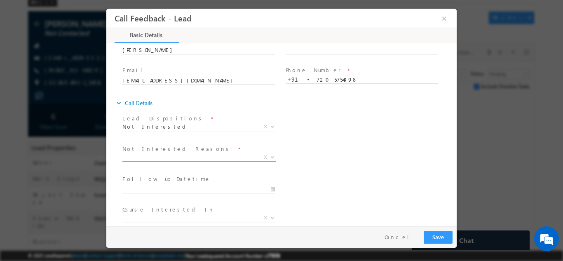
scroll to position [74, 0]
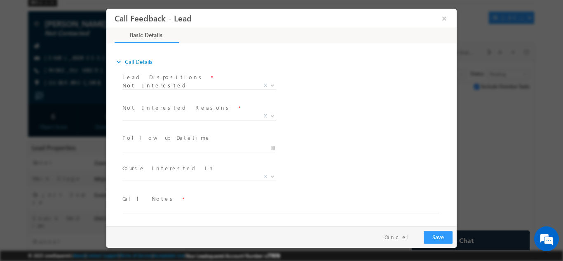
click at [176, 202] on span "Call Notes *" at bounding box center [276, 198] width 308 height 9
click at [176, 204] on textarea at bounding box center [280, 207] width 317 height 9
type textarea "He has already enrolled in BITS"
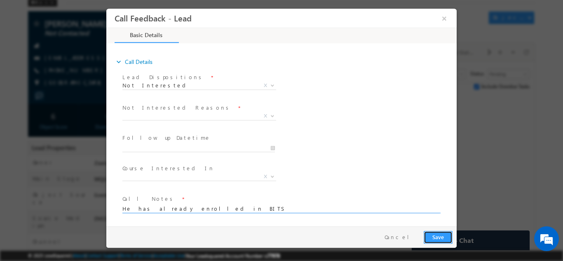
click at [443, 236] on button "Save" at bounding box center [438, 236] width 29 height 13
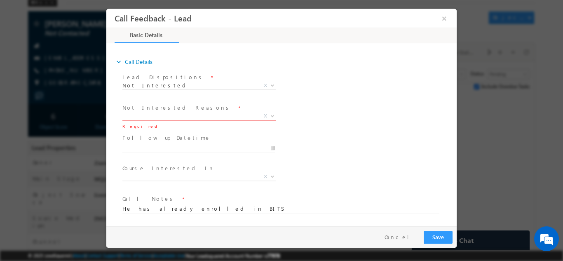
click at [193, 114] on span "X" at bounding box center [199, 116] width 154 height 8
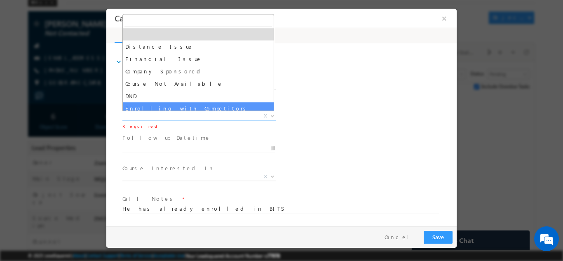
select select "Enrolling with Competitors"
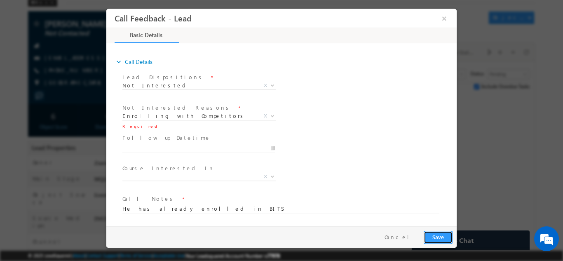
click at [434, 232] on button "Save" at bounding box center [438, 236] width 29 height 13
